Goal: Complete application form: Complete application form

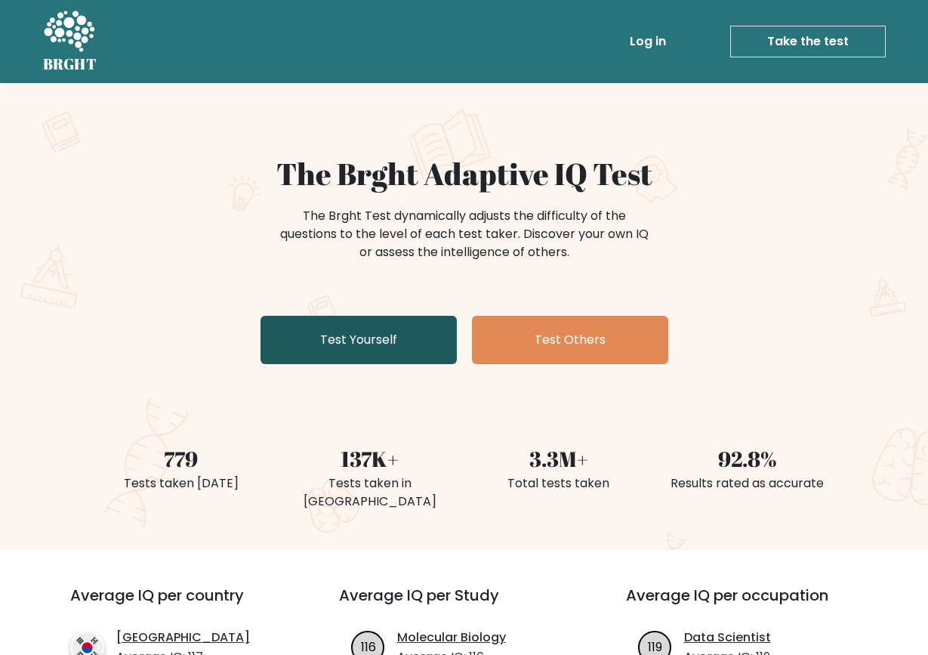
click at [352, 356] on link "Test Yourself" at bounding box center [359, 340] width 196 height 48
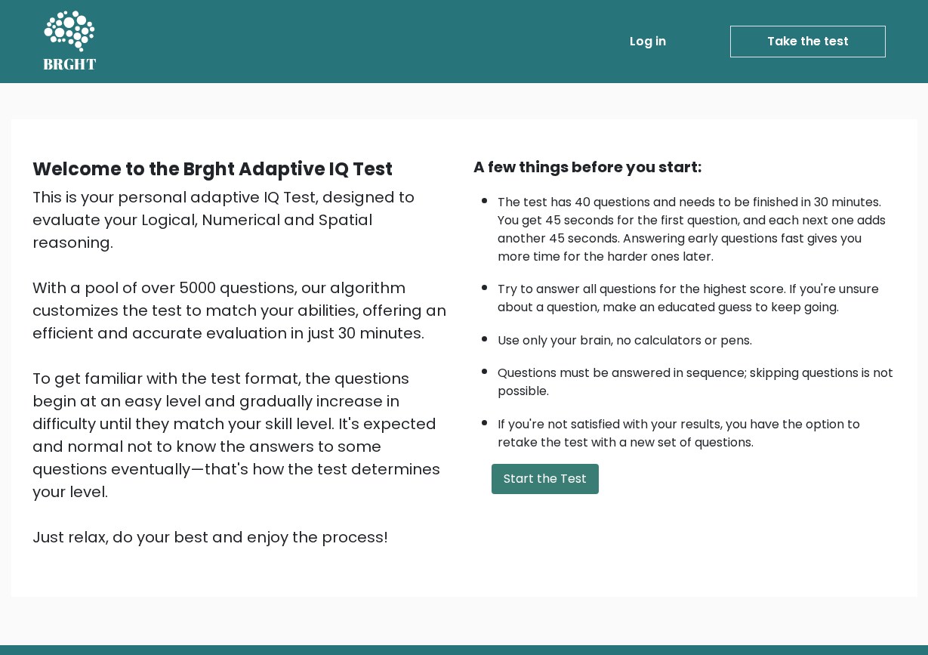
click at [588, 494] on button "Start the Test" at bounding box center [545, 479] width 107 height 30
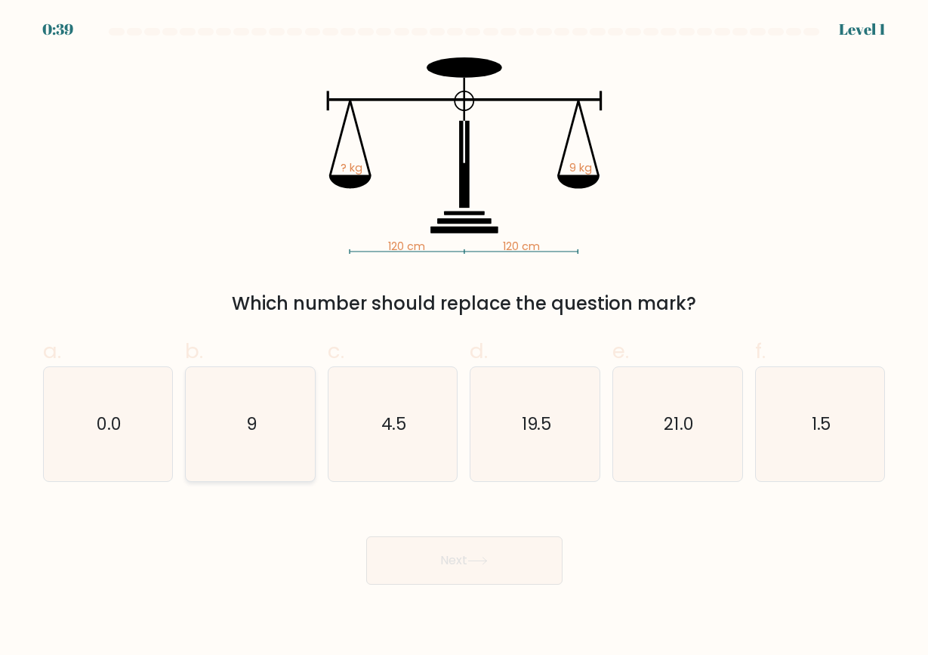
click at [274, 432] on icon "9" at bounding box center [249, 423] width 113 height 113
click at [465, 338] on input "b. 9" at bounding box center [465, 333] width 1 height 10
radio input "true"
click at [389, 560] on button "Next" at bounding box center [464, 560] width 196 height 48
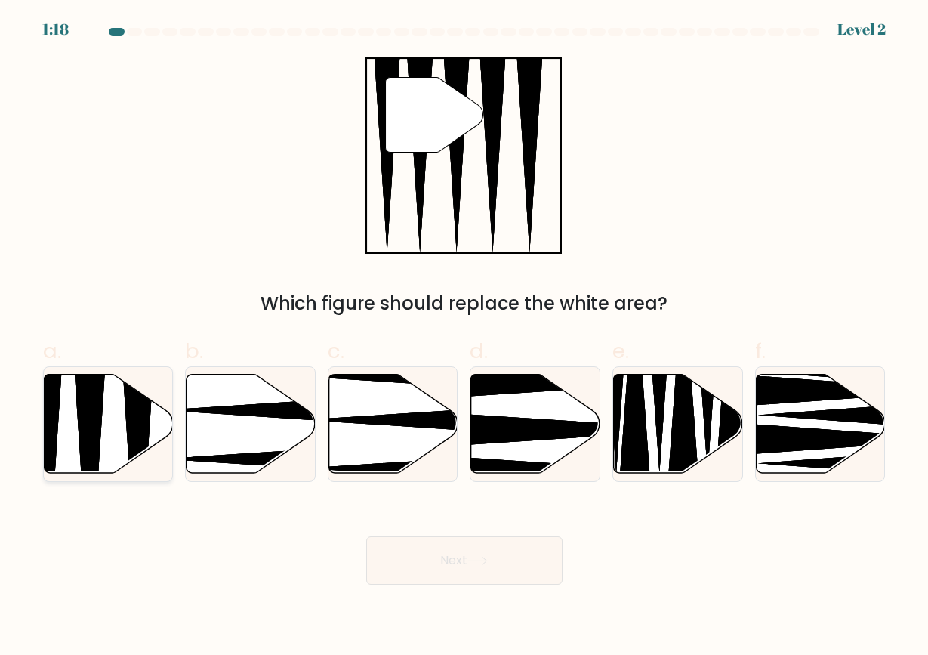
click at [85, 415] on icon at bounding box center [89, 478] width 33 height 256
click at [465, 338] on input "a." at bounding box center [465, 333] width 1 height 10
radio input "true"
click at [483, 542] on button "Next" at bounding box center [464, 560] width 196 height 48
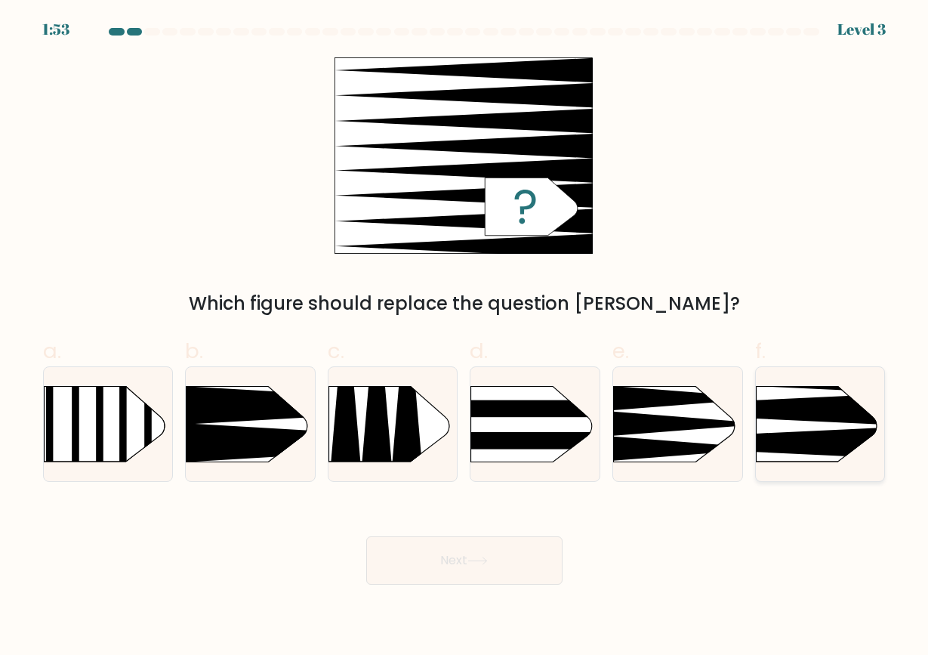
click at [776, 412] on icon at bounding box center [729, 410] width 336 height 32
click at [465, 338] on input "f." at bounding box center [465, 333] width 1 height 10
radio input "true"
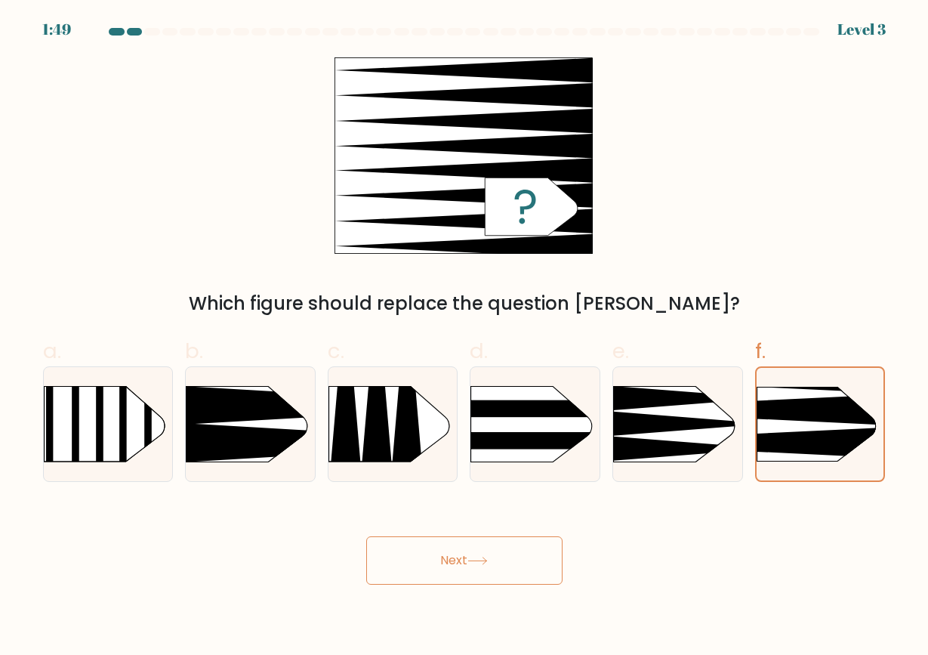
click at [506, 552] on button "Next" at bounding box center [464, 560] width 196 height 48
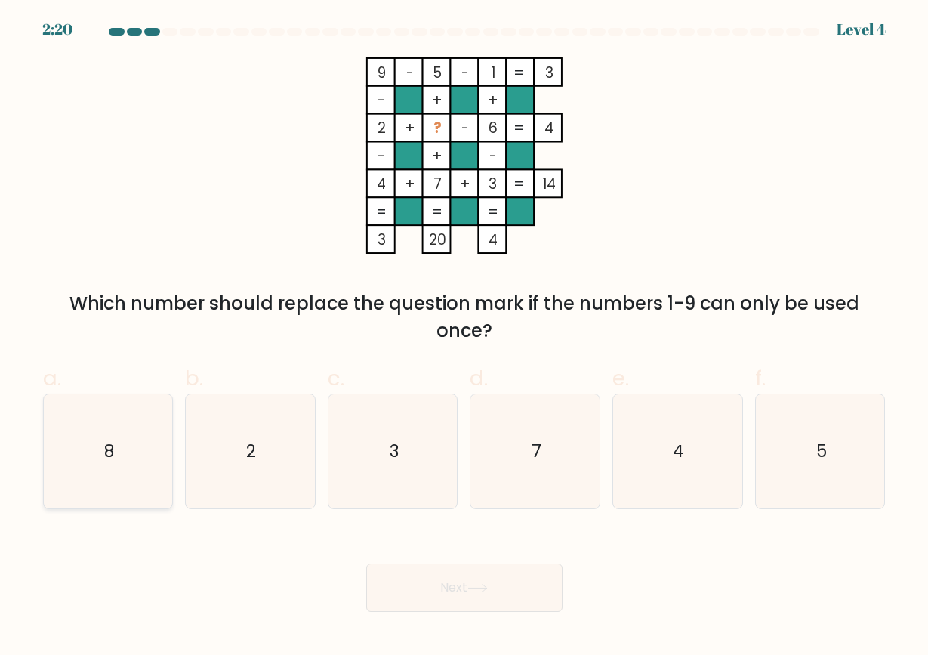
click at [141, 475] on icon "8" at bounding box center [107, 450] width 113 height 113
click at [465, 338] on input "a. 8" at bounding box center [465, 333] width 1 height 10
radio input "true"
click at [448, 596] on button "Next" at bounding box center [464, 588] width 196 height 48
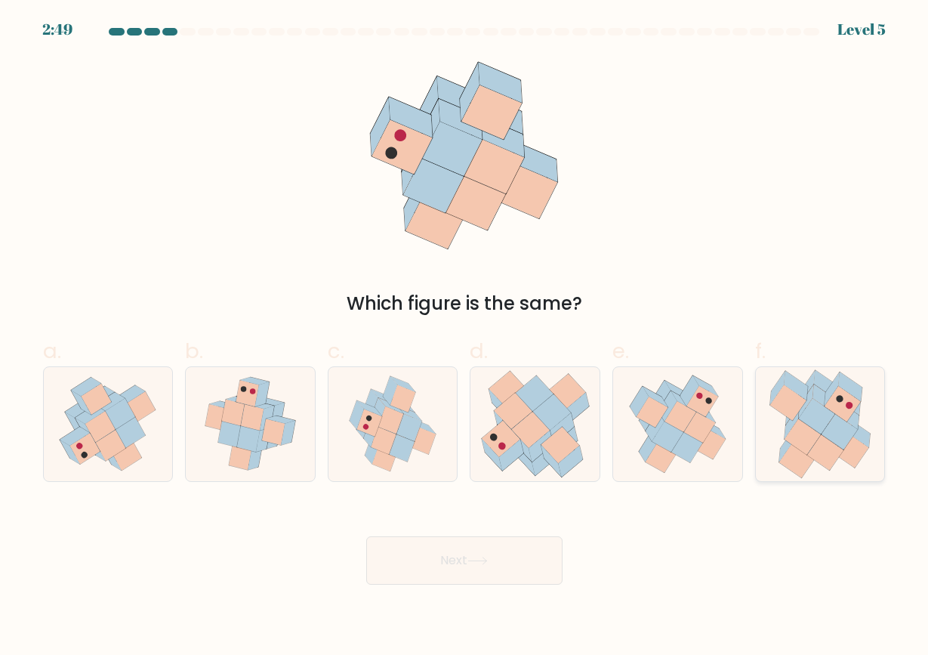
click at [779, 424] on icon at bounding box center [820, 423] width 118 height 113
click at [465, 338] on input "f." at bounding box center [465, 333] width 1 height 10
radio input "true"
click at [475, 545] on button "Next" at bounding box center [464, 560] width 196 height 48
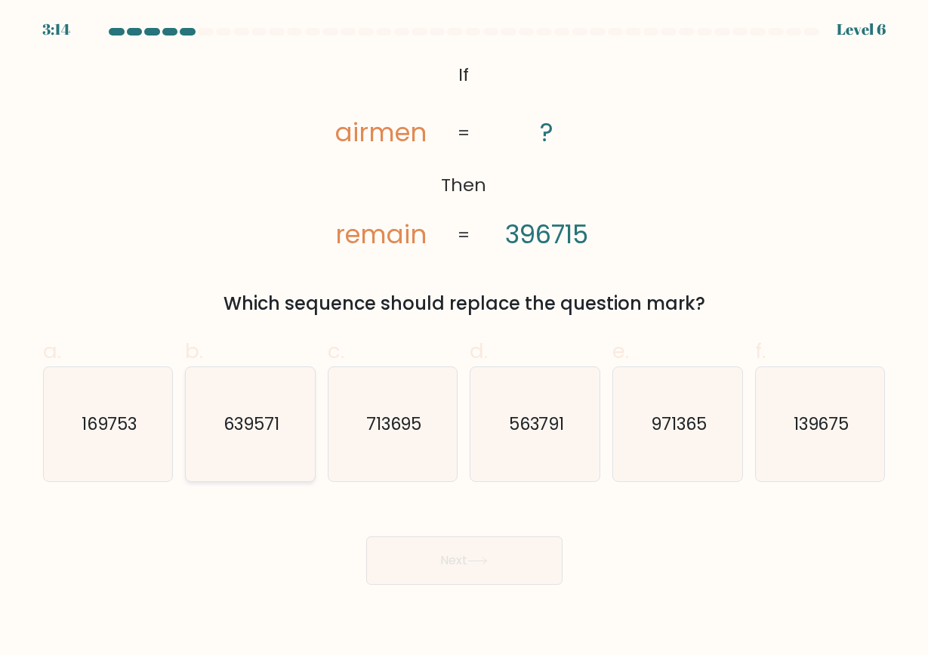
click at [301, 452] on icon "639571" at bounding box center [249, 423] width 113 height 113
click at [465, 338] on input "b. 639571" at bounding box center [465, 333] width 1 height 10
radio input "true"
click at [430, 546] on button "Next" at bounding box center [464, 560] width 196 height 48
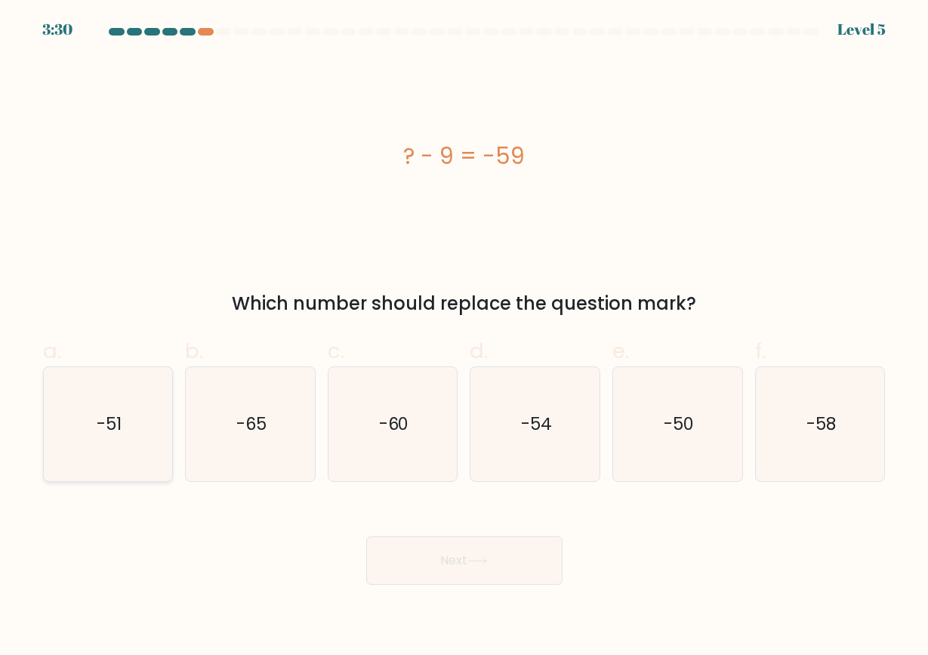
click at [107, 427] on text "-51" at bounding box center [109, 424] width 25 height 24
click at [465, 338] on input "a. -51" at bounding box center [465, 333] width 1 height 10
radio input "true"
click at [470, 566] on button "Next" at bounding box center [464, 560] width 196 height 48
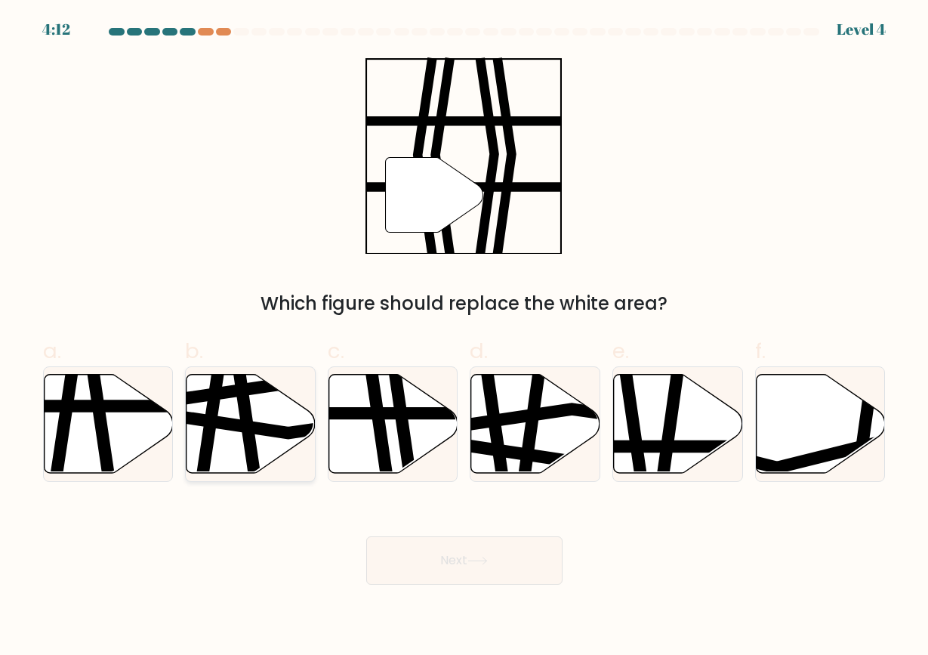
click at [308, 412] on icon at bounding box center [251, 424] width 129 height 99
click at [465, 338] on input "b." at bounding box center [465, 333] width 1 height 10
radio input "true"
click at [480, 557] on icon at bounding box center [478, 561] width 20 height 8
